Goal: Book appointment/travel/reservation

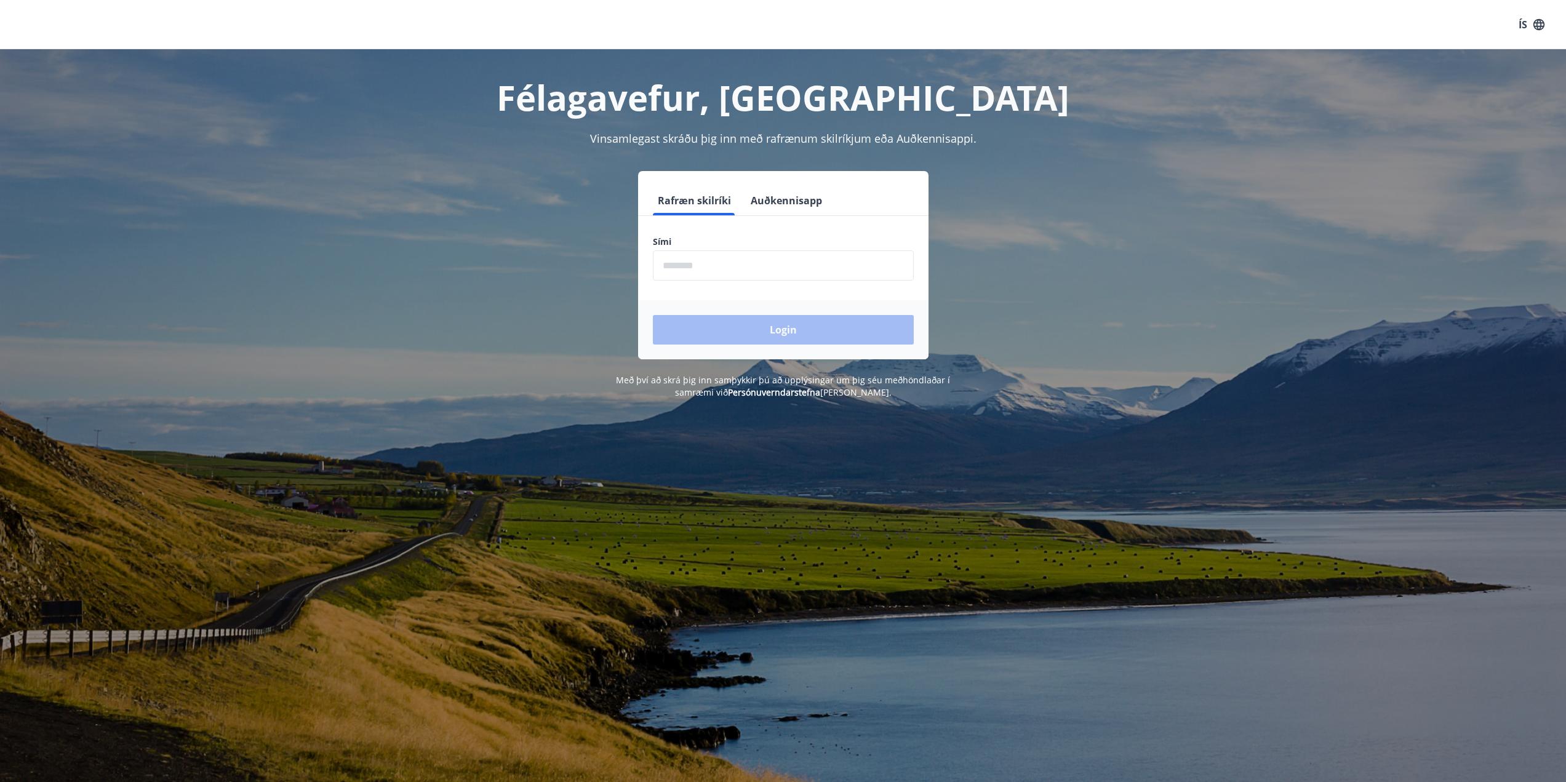
click at [739, 270] on input "phone" at bounding box center [783, 265] width 261 height 30
type input "********"
click at [760, 333] on button "Login" at bounding box center [783, 330] width 261 height 30
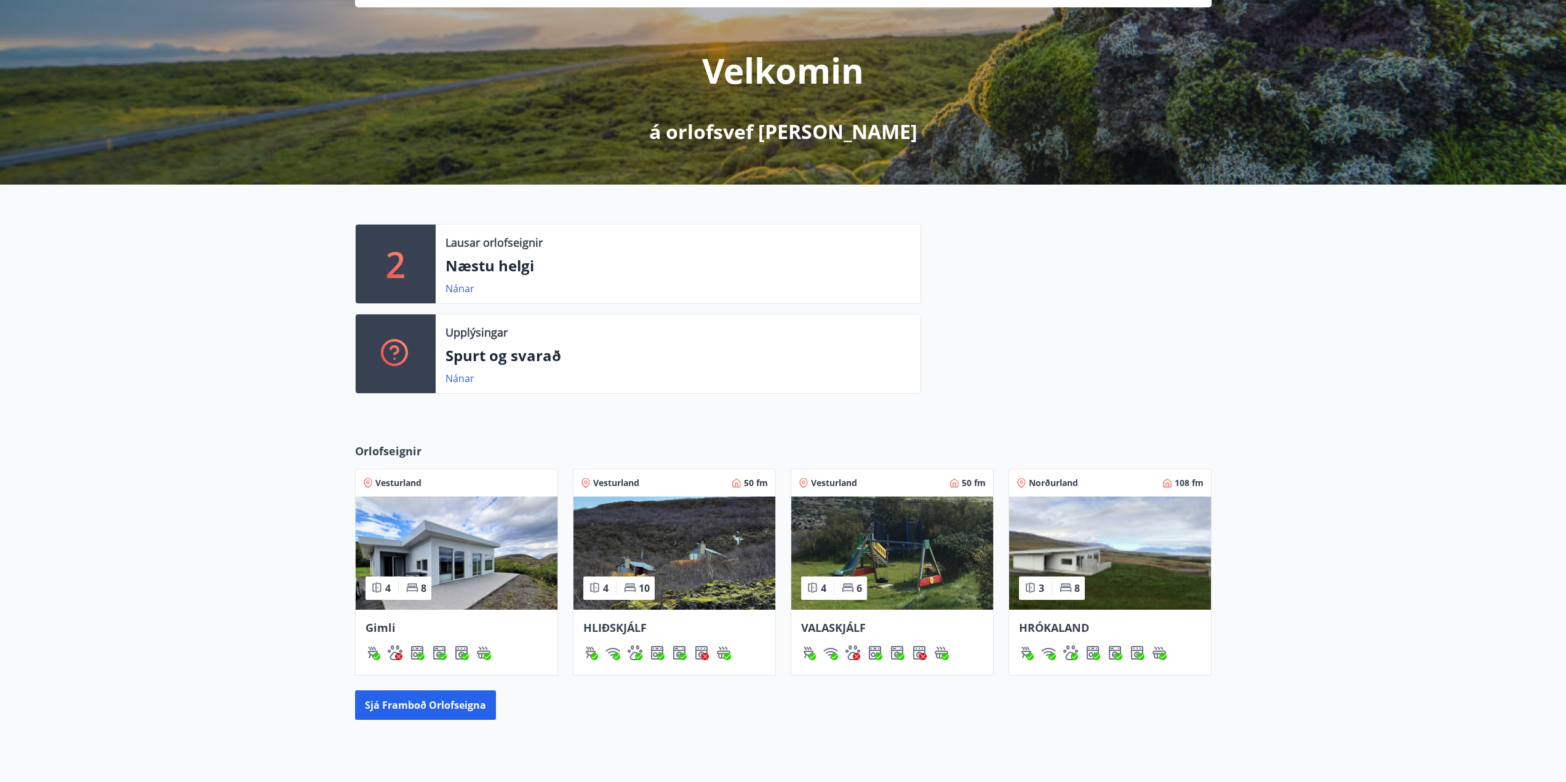
scroll to position [123, 0]
click at [481, 572] on img at bounding box center [457, 552] width 202 height 113
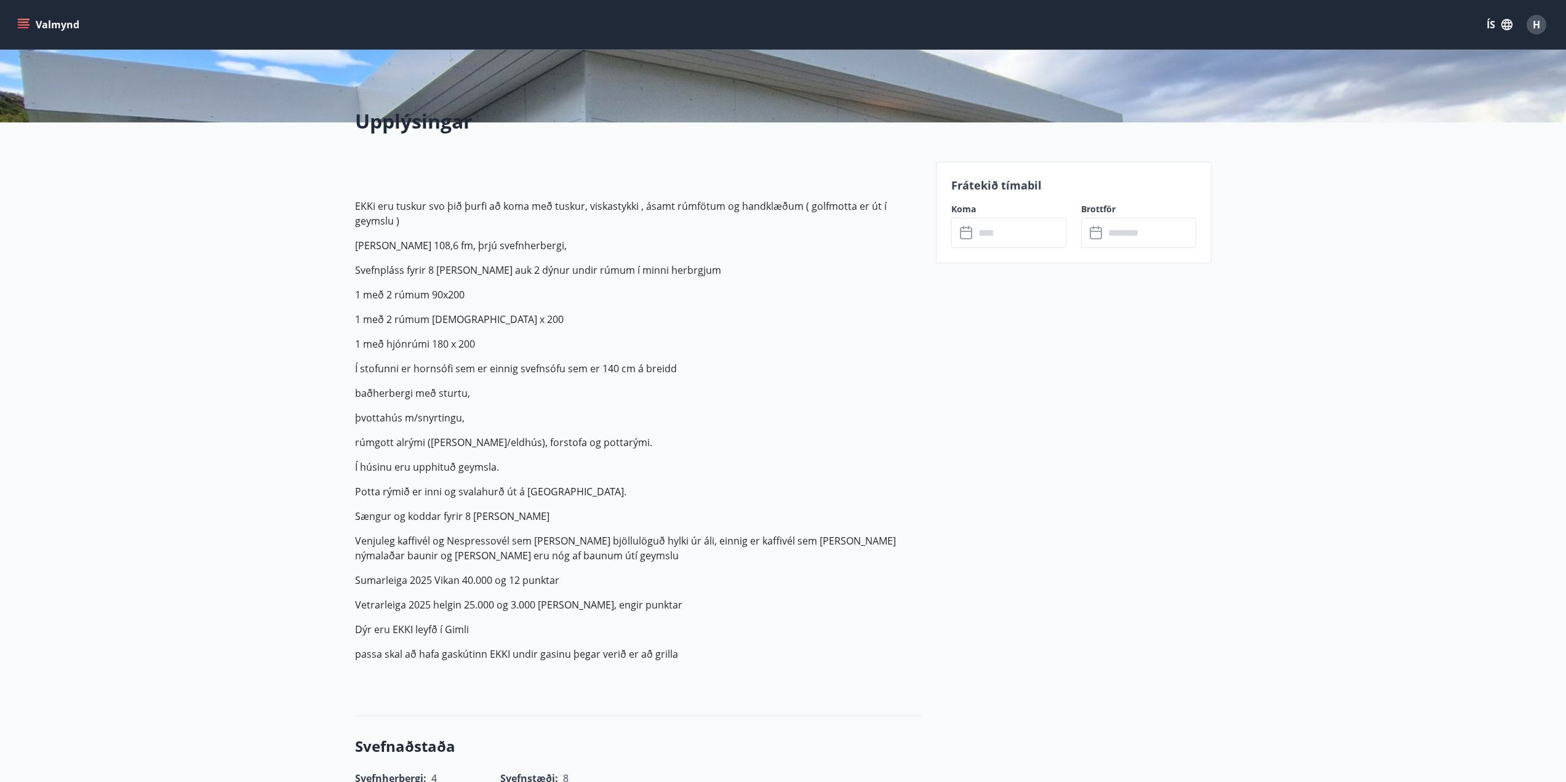
scroll to position [246, 0]
click at [1004, 229] on input "text" at bounding box center [1020, 233] width 92 height 30
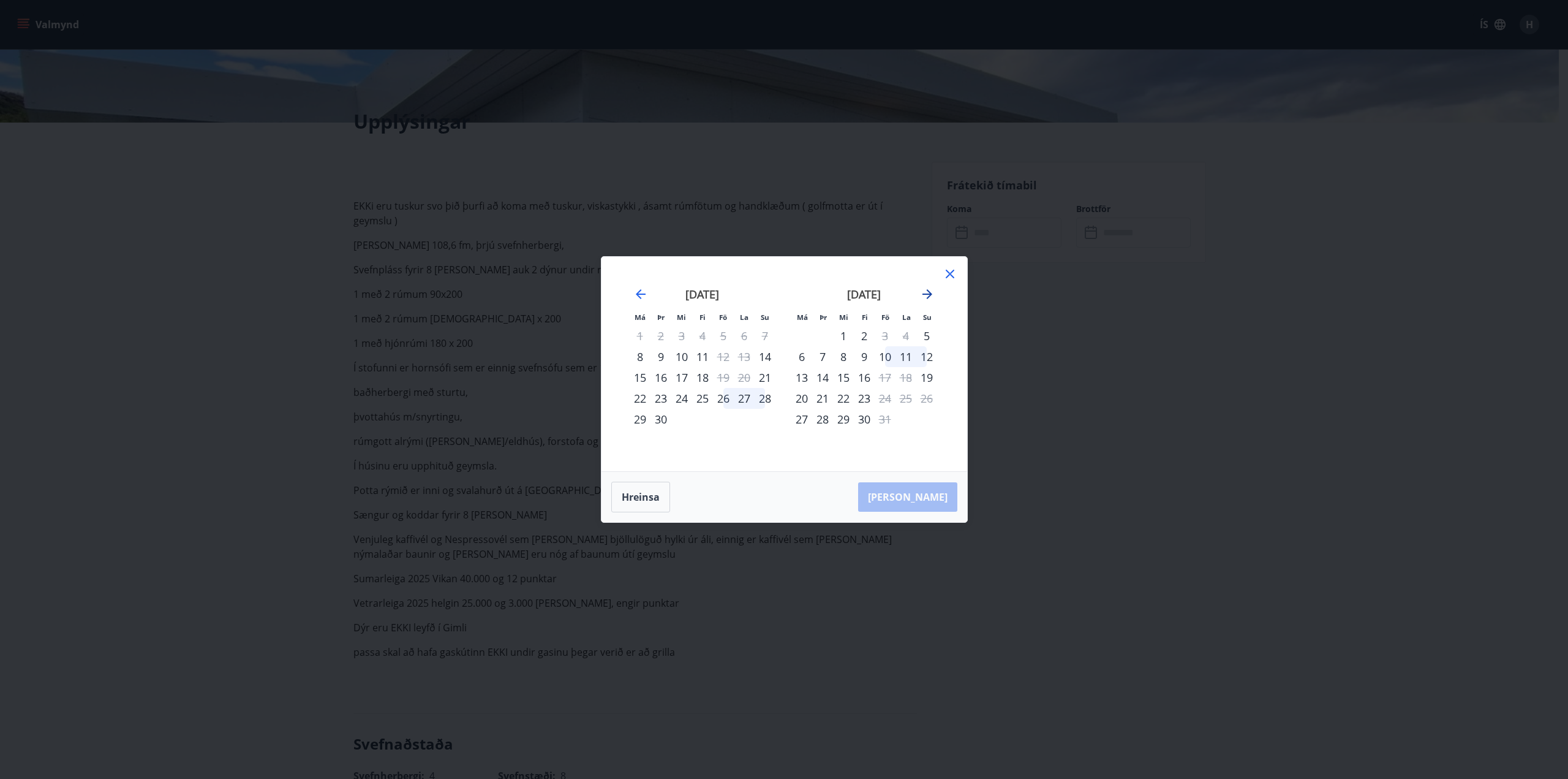
click at [927, 294] on icon "Move forward to switch to the next month." at bounding box center [927, 294] width 10 height 10
click at [637, 293] on icon "Move backward to switch to the previous month." at bounding box center [641, 294] width 10 height 10
click at [929, 294] on icon "Move forward to switch to the next month." at bounding box center [927, 294] width 10 height 10
click at [884, 355] on div "7" at bounding box center [884, 357] width 21 height 21
click at [925, 356] on div "9" at bounding box center [926, 357] width 21 height 21
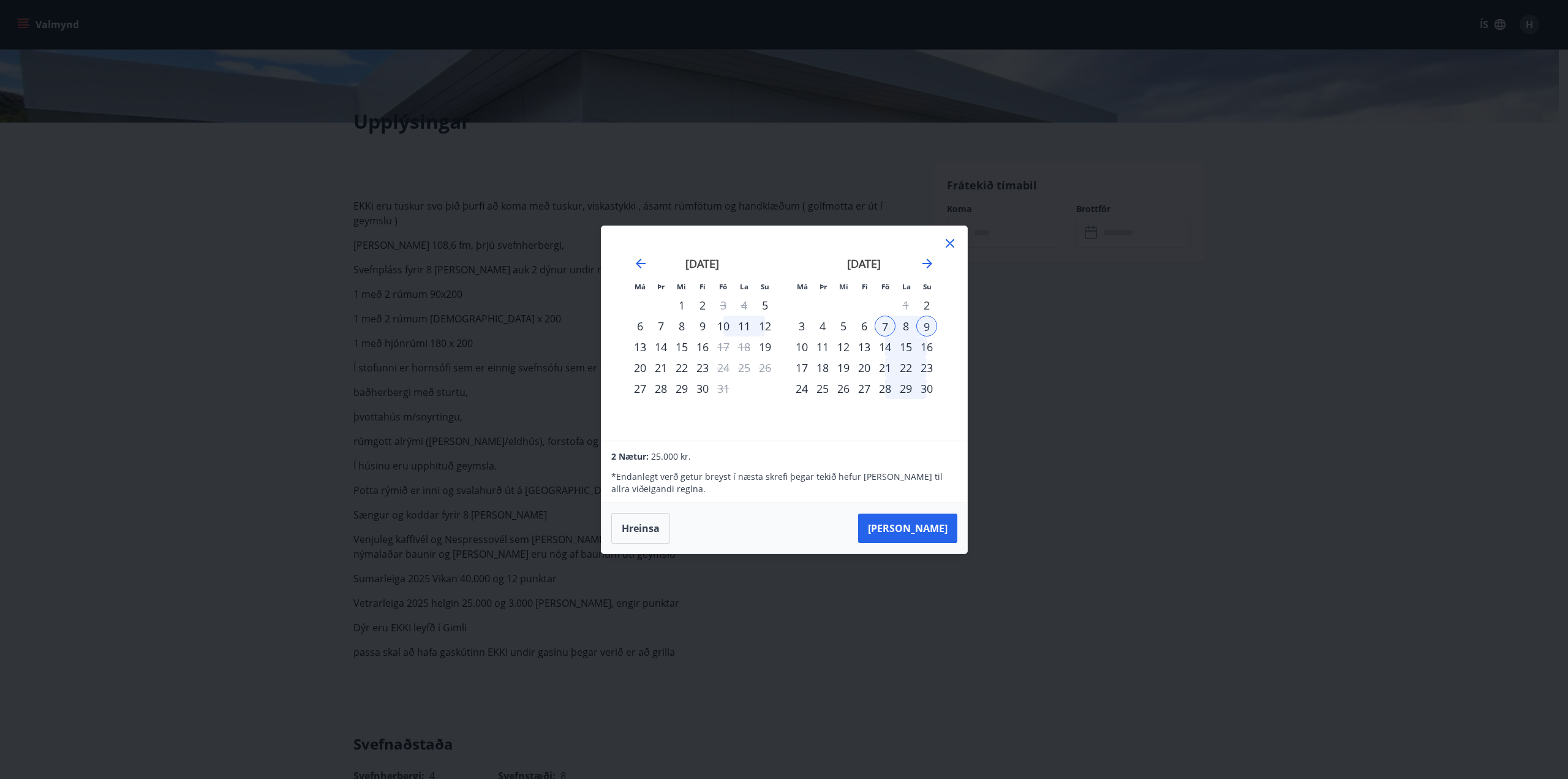
drag, startPoint x: 952, startPoint y: 240, endPoint x: 897, endPoint y: 283, distance: 69.8
click at [951, 239] on icon at bounding box center [950, 243] width 15 height 15
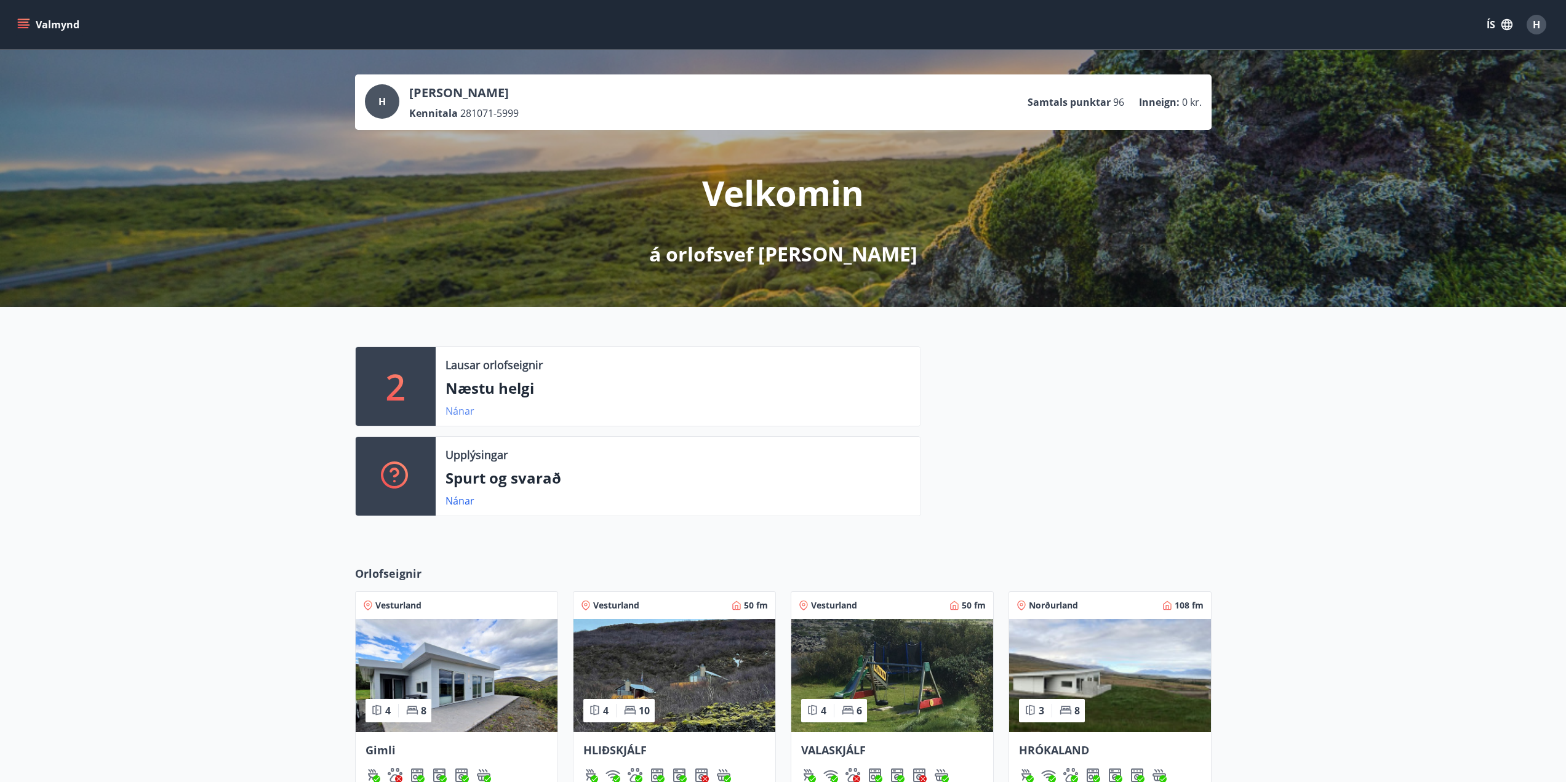
click at [466, 408] on link "Nánar" at bounding box center [459, 411] width 29 height 14
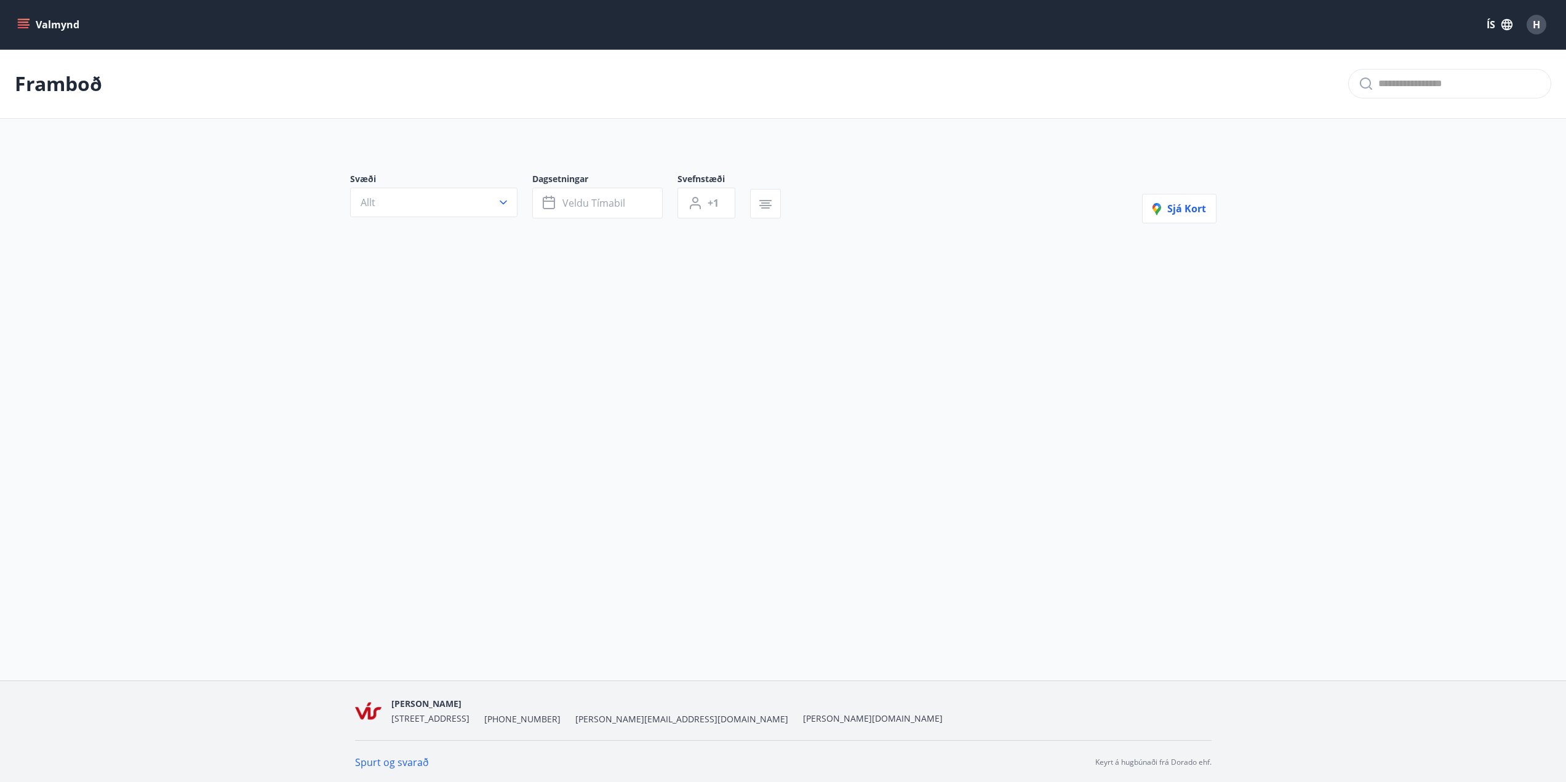
type input "*"
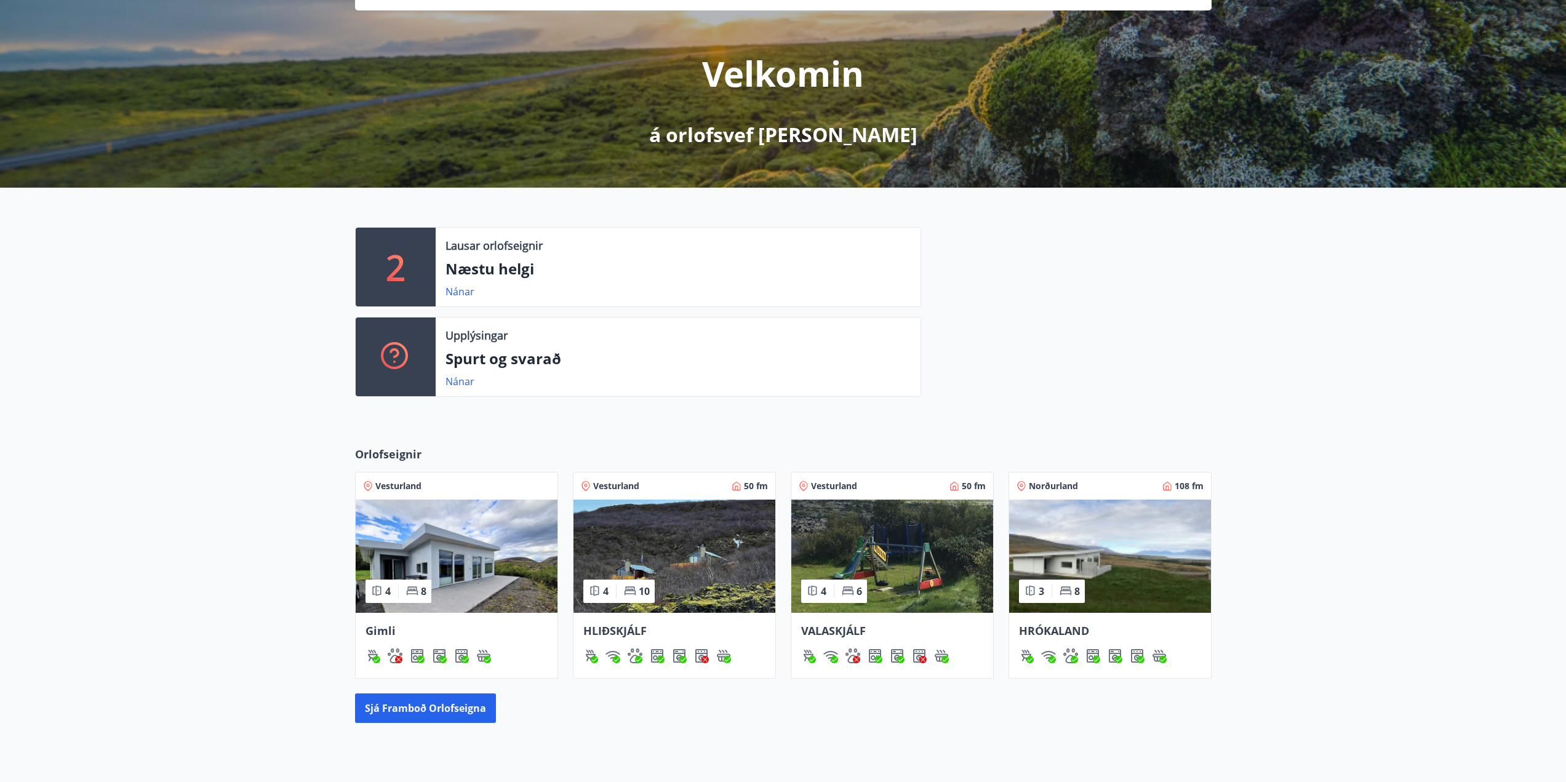
scroll to position [233, 0]
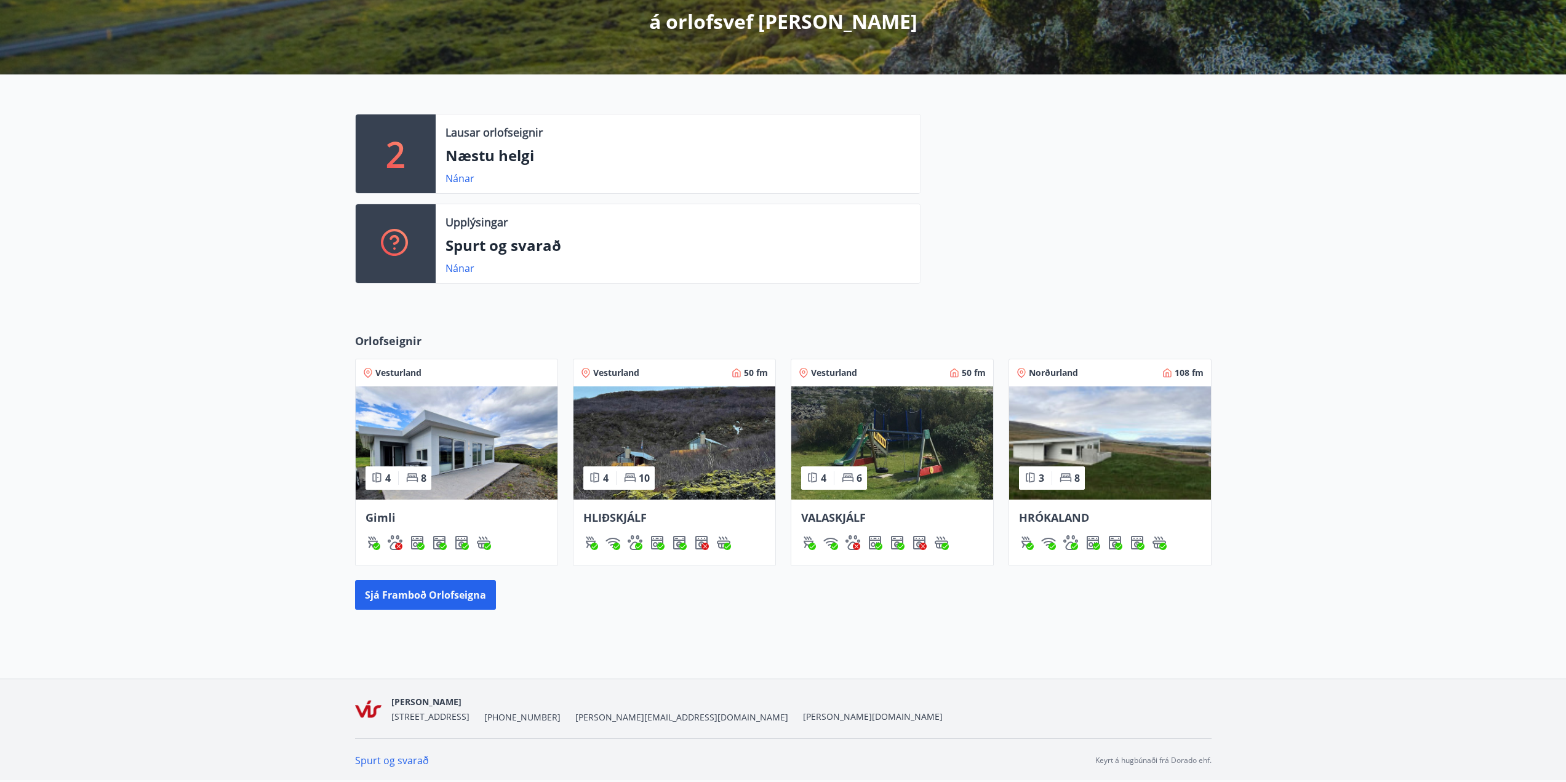
click at [505, 442] on img at bounding box center [457, 442] width 202 height 113
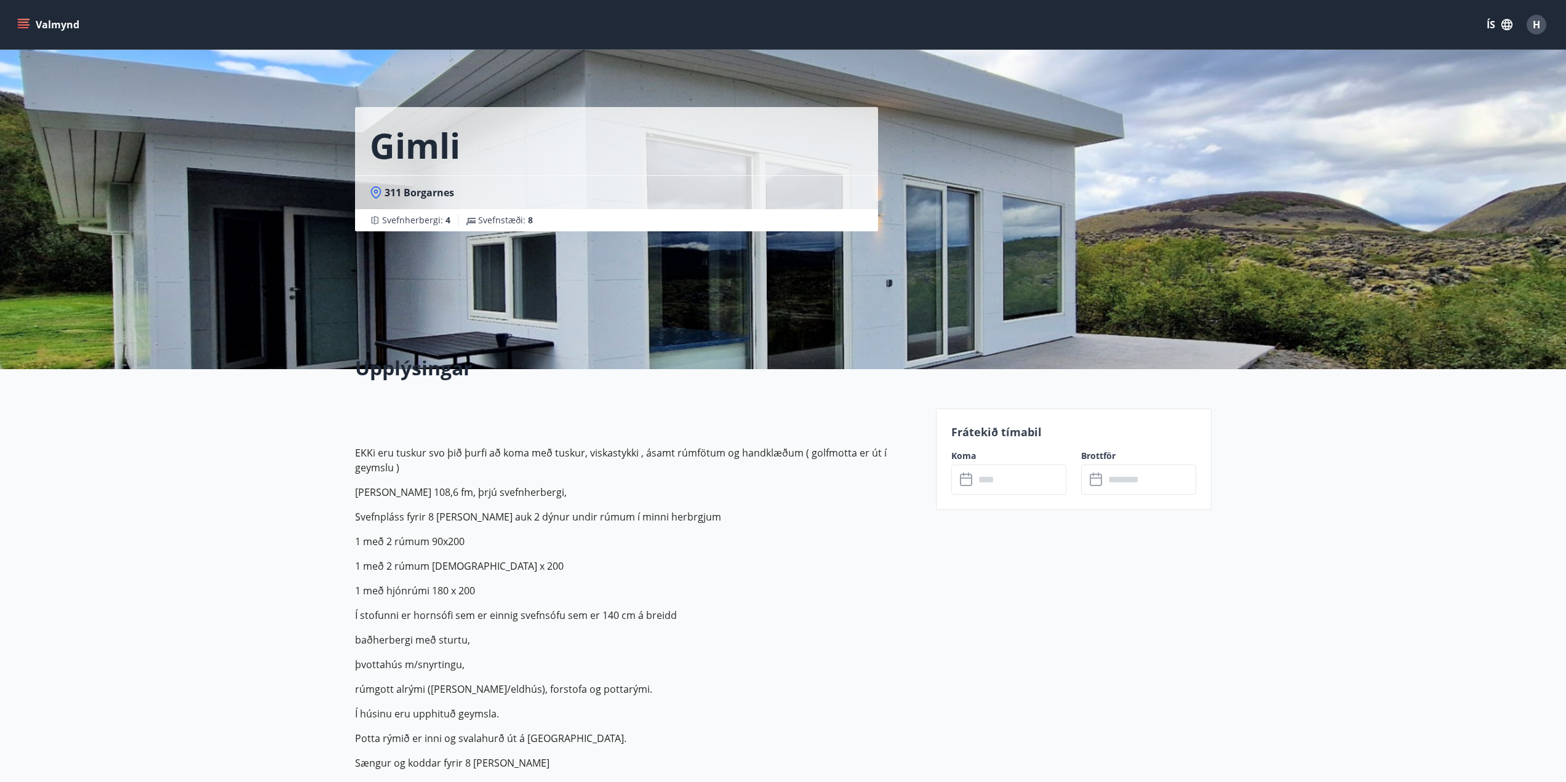
click at [1019, 483] on input "text" at bounding box center [1020, 479] width 92 height 30
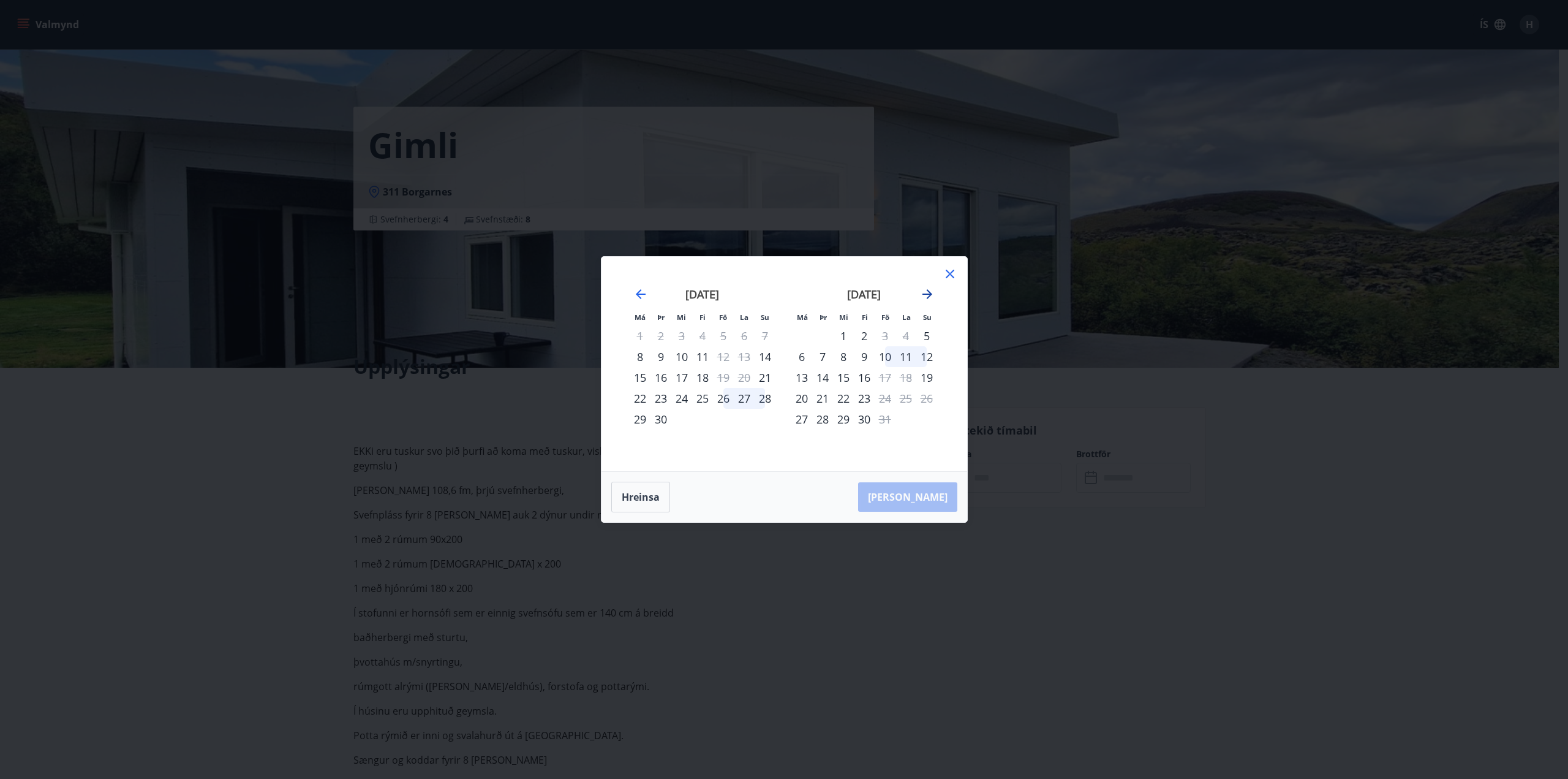
click at [927, 295] on icon "Move forward to switch to the next month." at bounding box center [927, 294] width 15 height 15
click at [943, 275] on icon at bounding box center [950, 274] width 15 height 15
